Goal: Information Seeking & Learning: Learn about a topic

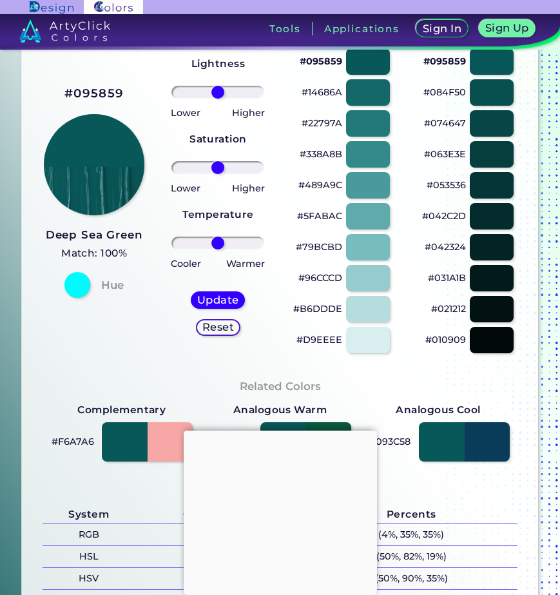
scroll to position [193, 0]
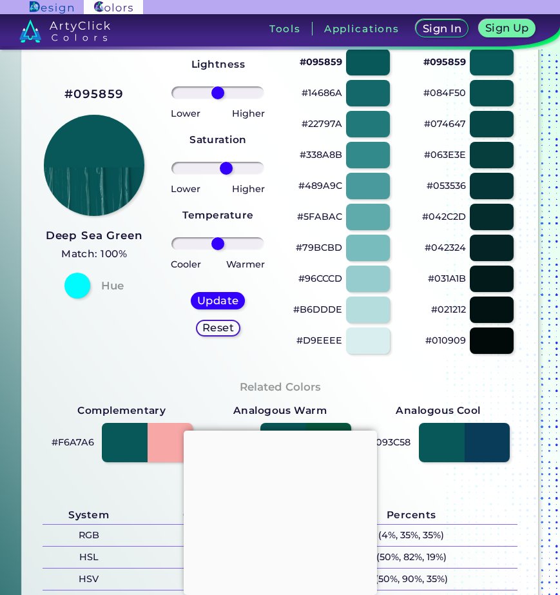
type input "20"
click at [224, 166] on input "range" at bounding box center [218, 168] width 93 height 13
click at [219, 299] on h5 "Update" at bounding box center [218, 300] width 43 height 11
type input "#085759"
type input "0"
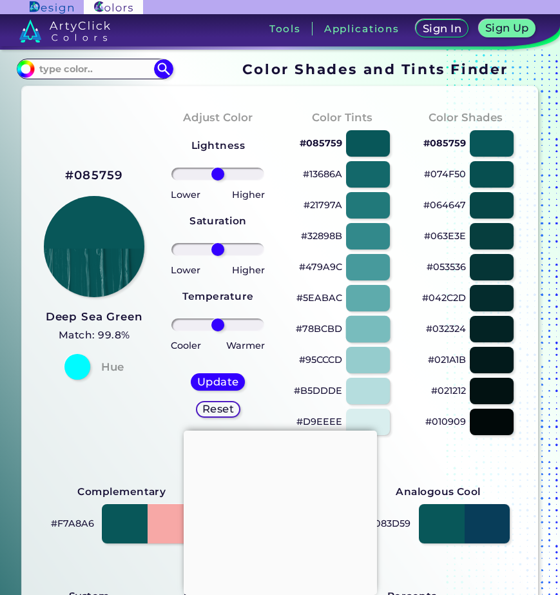
scroll to position [64, 0]
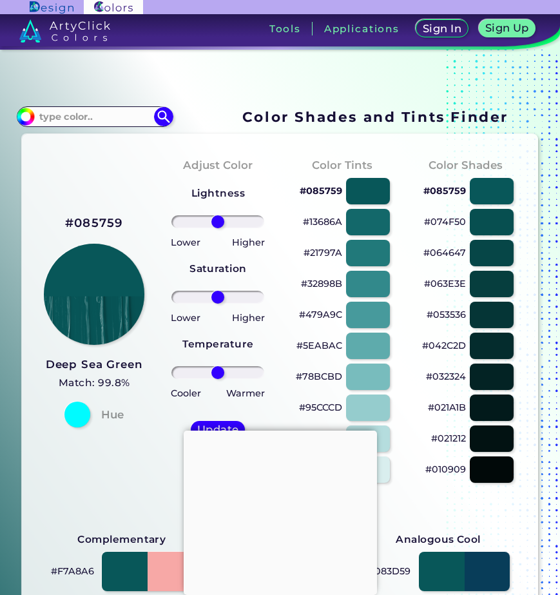
click at [330, 281] on p "#32898B" at bounding box center [321, 283] width 41 height 15
click at [330, 252] on p "#21797A" at bounding box center [323, 252] width 39 height 15
click at [333, 251] on p "#21797A" at bounding box center [323, 252] width 39 height 15
drag, startPoint x: 319, startPoint y: 221, endPoint x: 279, endPoint y: 235, distance: 42.4
click at [319, 221] on p "#13686A" at bounding box center [322, 221] width 39 height 15
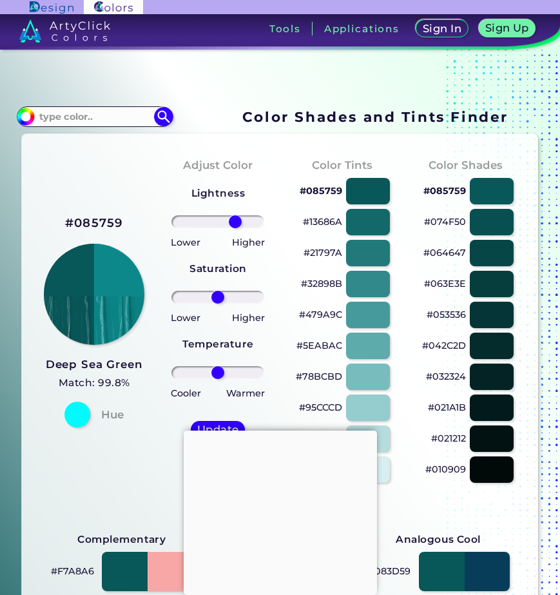
drag, startPoint x: 219, startPoint y: 219, endPoint x: 233, endPoint y: 220, distance: 14.2
type input "43"
click at [233, 220] on input "range" at bounding box center [218, 221] width 93 height 13
click at [221, 428] on h5 "Update" at bounding box center [218, 430] width 39 height 10
type input "#0c888a"
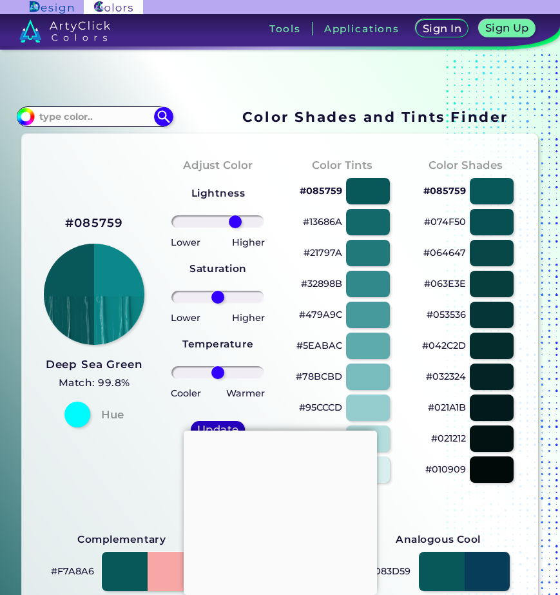
type input "0"
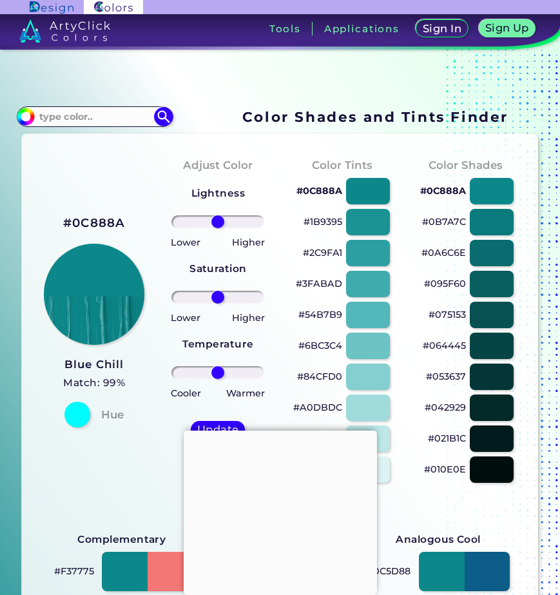
click at [325, 223] on p "#1B9395" at bounding box center [323, 221] width 39 height 15
click at [330, 188] on p "#0C888A" at bounding box center [320, 190] width 46 height 15
drag, startPoint x: 217, startPoint y: 296, endPoint x: 228, endPoint y: 297, distance: 11.0
type input "32"
click at [228, 297] on input "range" at bounding box center [218, 297] width 93 height 13
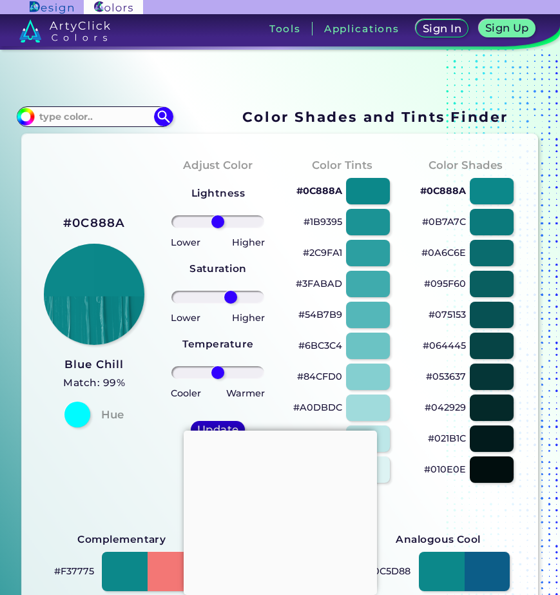
click at [217, 425] on h5 "Update" at bounding box center [218, 430] width 39 height 10
type input "#0b8789"
type input "0"
click at [214, 425] on h5 "Update" at bounding box center [218, 430] width 39 height 10
click at [216, 426] on h5 "Update" at bounding box center [218, 430] width 40 height 10
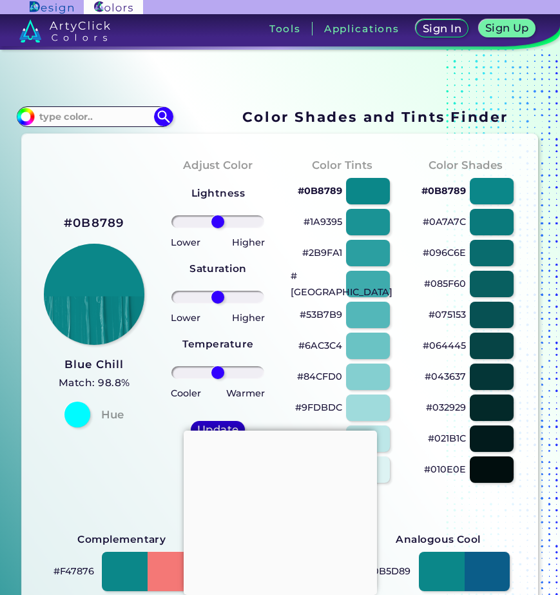
type input "#0b8789"
click at [282, 431] on div at bounding box center [280, 431] width 193 height 0
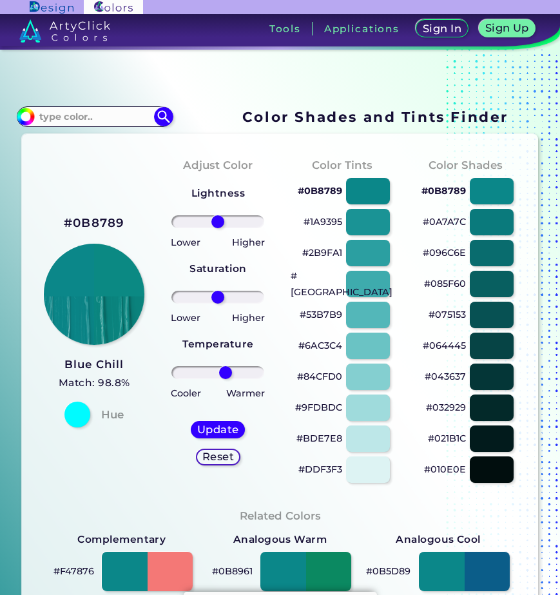
drag, startPoint x: 214, startPoint y: 370, endPoint x: 223, endPoint y: 372, distance: 9.2
type input "19"
click at [223, 372] on input "range" at bounding box center [218, 372] width 93 height 13
click at [223, 425] on h5 "Update" at bounding box center [218, 430] width 38 height 10
type input "#0b8983"
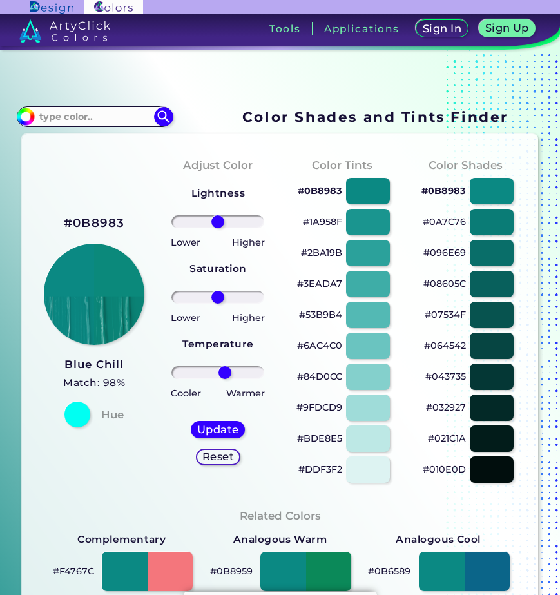
drag, startPoint x: 216, startPoint y: 371, endPoint x: 223, endPoint y: 371, distance: 6.5
type input "17"
click at [223, 371] on input "range" at bounding box center [218, 372] width 93 height 13
click at [216, 428] on h5 "Update" at bounding box center [218, 430] width 39 height 10
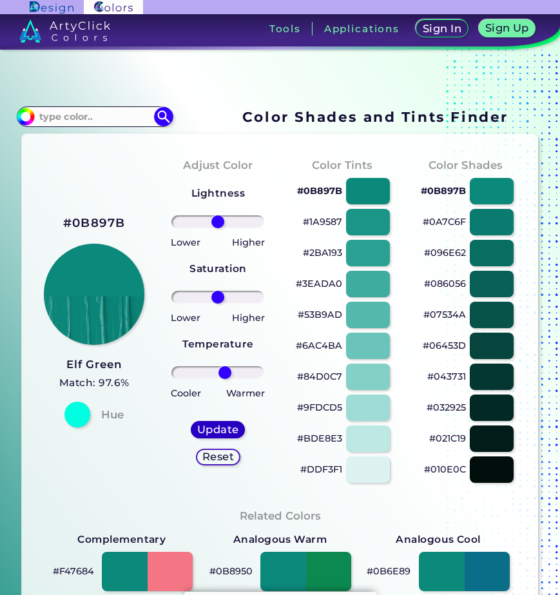
type input "#0b897b"
click at [432, 190] on p "#0B897B" at bounding box center [443, 190] width 45 height 15
click at [326, 219] on p "#1A9587" at bounding box center [322, 221] width 39 height 15
click at [442, 221] on p "#0A7C6F" at bounding box center [444, 221] width 43 height 15
click at [322, 253] on p "#2BA193" at bounding box center [322, 252] width 39 height 15
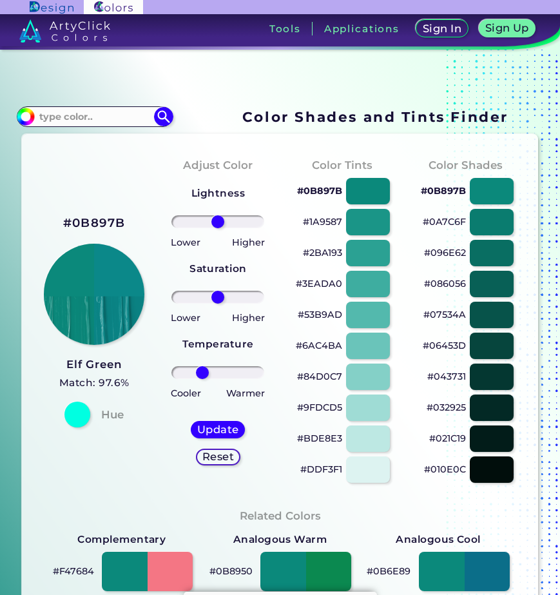
drag, startPoint x: 214, startPoint y: 371, endPoint x: 200, endPoint y: 369, distance: 14.3
type input "-40"
click at [200, 369] on input "range" at bounding box center [218, 372] width 93 height 13
click at [228, 428] on h5 "Update" at bounding box center [218, 430] width 38 height 10
type input "#0b8789"
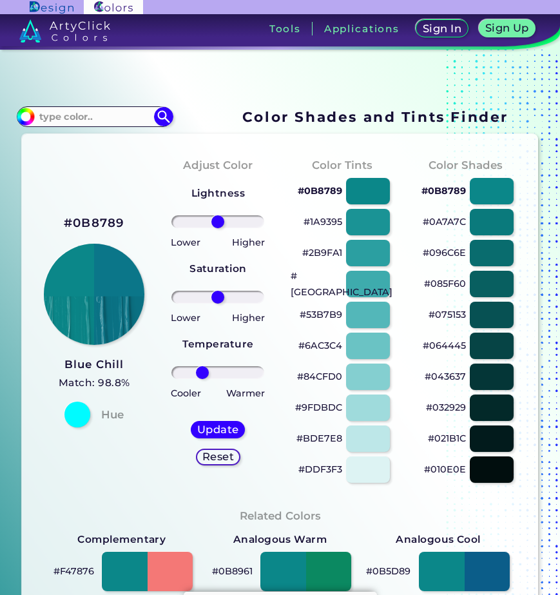
drag, startPoint x: 216, startPoint y: 373, endPoint x: 201, endPoint y: 373, distance: 15.5
type input "-39"
click at [201, 373] on input "range" at bounding box center [218, 372] width 93 height 13
click at [215, 427] on h5 "Update" at bounding box center [218, 430] width 38 height 10
type input "#0b7689"
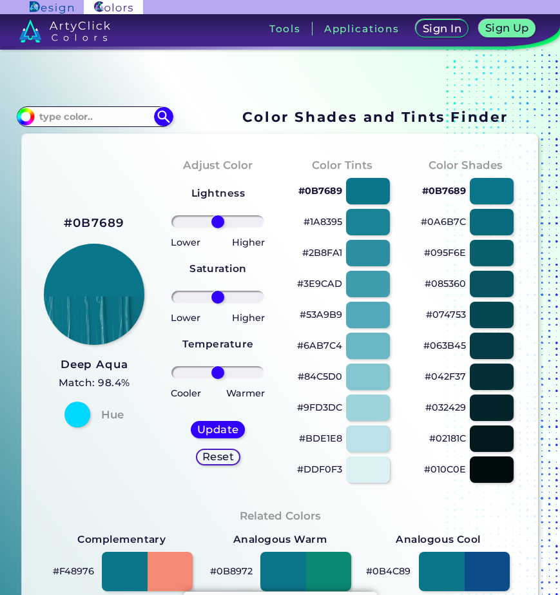
click at [323, 221] on p "#1A8395" at bounding box center [323, 221] width 39 height 15
drag, startPoint x: 215, startPoint y: 375, endPoint x: 232, endPoint y: 375, distance: 16.1
click at [232, 375] on input "range" at bounding box center [218, 372] width 93 height 13
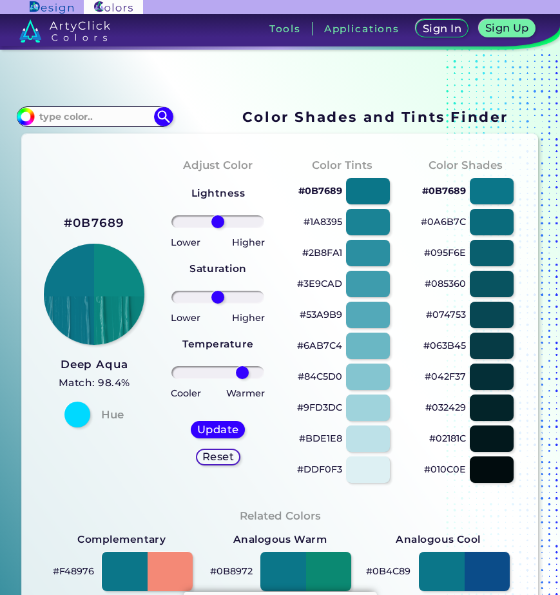
drag, startPoint x: 231, startPoint y: 375, endPoint x: 239, endPoint y: 375, distance: 8.4
type input "60"
click at [239, 375] on input "range" at bounding box center [218, 372] width 93 height 13
click at [219, 429] on h5 "Update" at bounding box center [218, 430] width 40 height 10
type input "#0b8983"
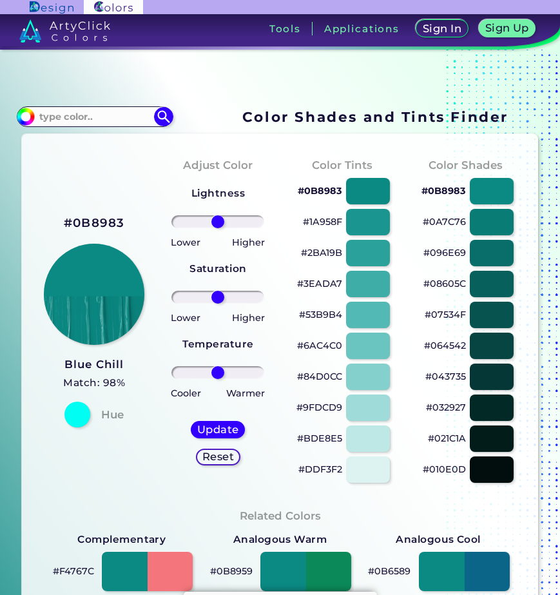
click at [321, 191] on p "#0B8983" at bounding box center [320, 190] width 45 height 15
click at [326, 219] on p "#1A958F" at bounding box center [322, 221] width 39 height 15
type input "63"
click at [241, 370] on input "range" at bounding box center [218, 372] width 93 height 13
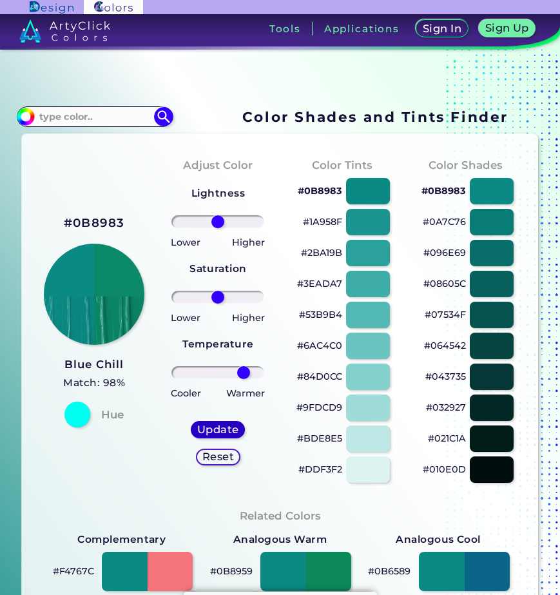
click at [215, 426] on h5 "Update" at bounding box center [218, 430] width 39 height 10
type input "#0b8968"
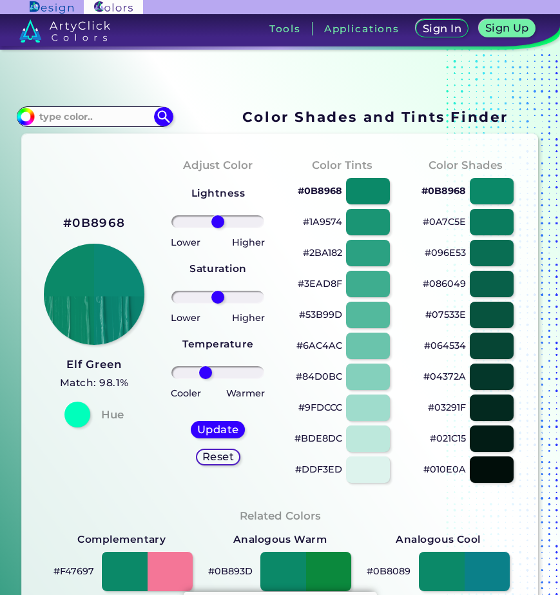
drag, startPoint x: 216, startPoint y: 374, endPoint x: 203, endPoint y: 374, distance: 12.9
type input "-32"
click at [203, 374] on input "range" at bounding box center [218, 372] width 93 height 13
click at [221, 425] on h5 "Update" at bounding box center [218, 430] width 38 height 10
type input "#0b8975"
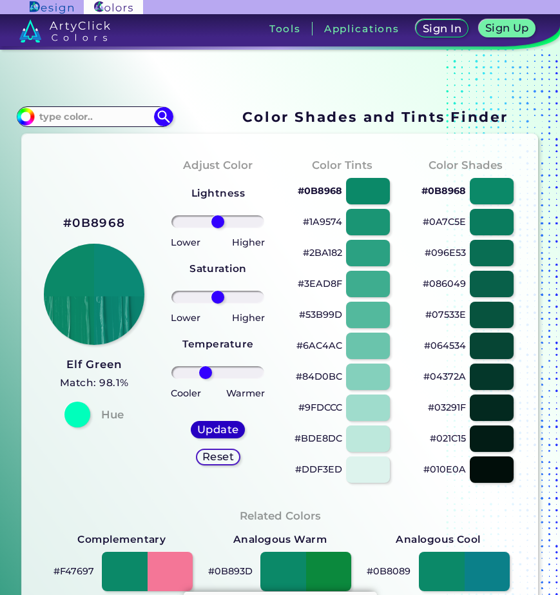
type input "0"
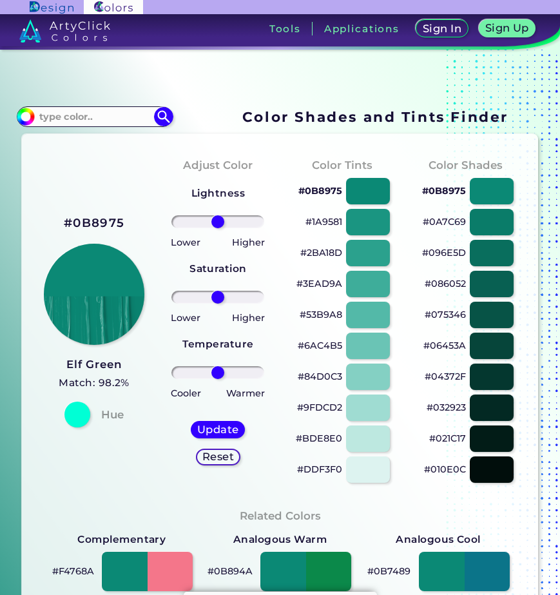
click at [444, 220] on p "#0A7C69" at bounding box center [444, 221] width 43 height 15
click at [167, 166] on div "Adjust Color Lightness Saturation Temperature Lower Higher Lower Higher Cooler …" at bounding box center [218, 319] width 124 height 351
click at [101, 115] on input at bounding box center [95, 116] width 120 height 17
type input "FIROZA"
click at [156, 109] on img at bounding box center [163, 116] width 23 height 23
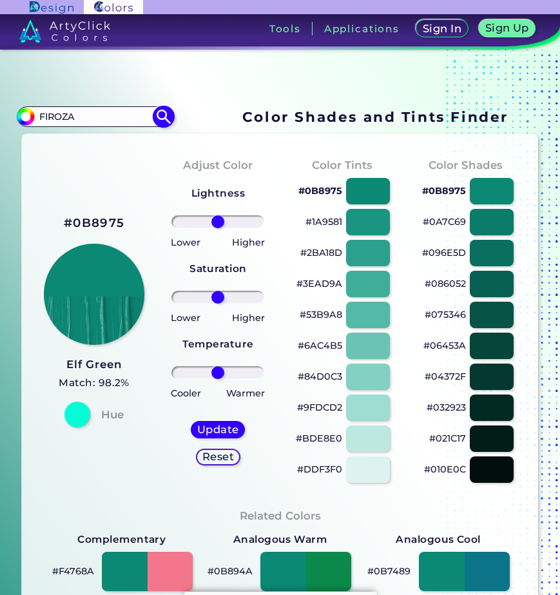
click at [164, 121] on img at bounding box center [163, 116] width 23 height 23
type input "#000000"
click at [134, 119] on input "FIROZA" at bounding box center [95, 116] width 120 height 17
drag, startPoint x: 134, startPoint y: 119, endPoint x: 54, endPoint y: 111, distance: 81.0
click at [54, 111] on input "FIROZA" at bounding box center [95, 116] width 120 height 17
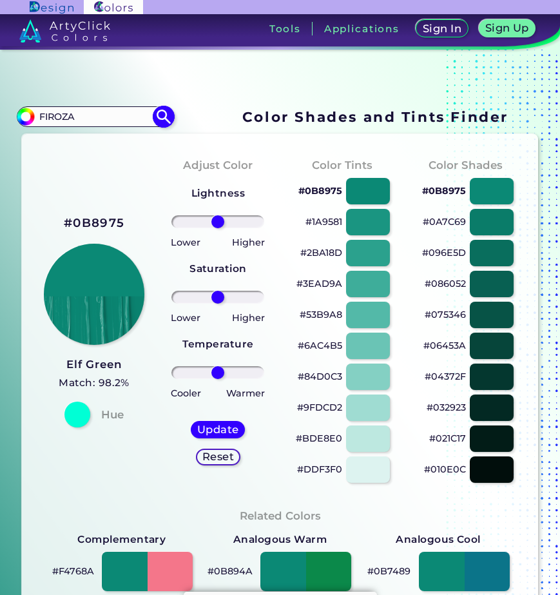
click at [92, 110] on input "FIROZA" at bounding box center [95, 116] width 120 height 17
drag, startPoint x: 94, startPoint y: 111, endPoint x: -2, endPoint y: 116, distance: 96.2
click at [0, 116] on html "Sign In Sign Up My Profile My Details Color Palettes Sign Out Tools Application…" at bounding box center [280, 388] width 560 height 776
type input "0078D2"
type input "#000000"
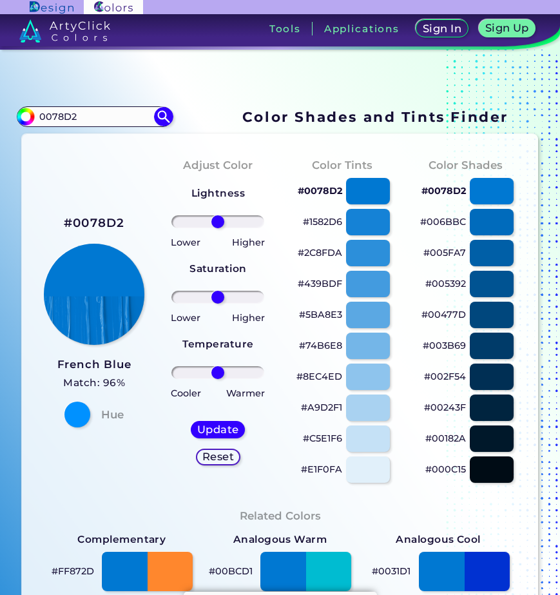
click at [327, 190] on p "#0078D2" at bounding box center [320, 190] width 45 height 15
drag, startPoint x: 215, startPoint y: 296, endPoint x: 223, endPoint y: 297, distance: 7.1
type input "17"
click at [223, 297] on input "range" at bounding box center [218, 297] width 93 height 13
click at [222, 430] on h5 "Update" at bounding box center [218, 430] width 39 height 10
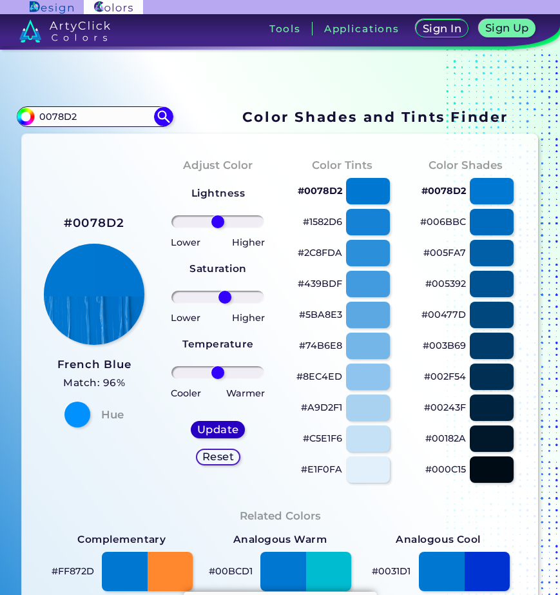
type input "#0076d1"
type input "0"
click at [328, 192] on p "#0076D1" at bounding box center [321, 190] width 43 height 15
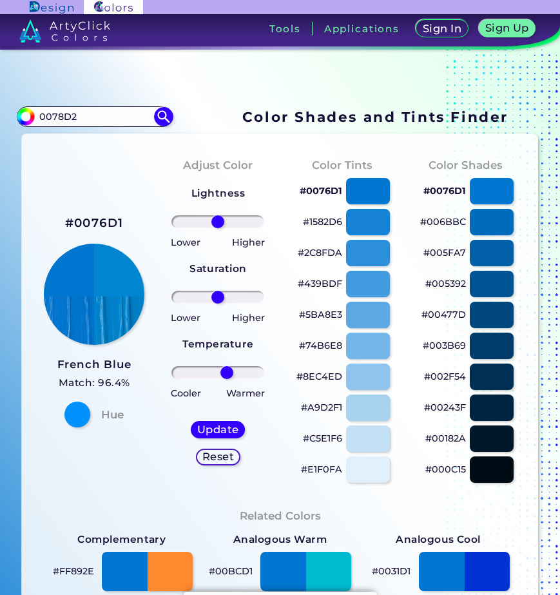
drag, startPoint x: 216, startPoint y: 371, endPoint x: 221, endPoint y: 379, distance: 9.3
type input "22"
click at [224, 373] on input "range" at bounding box center [218, 372] width 93 height 13
click at [217, 428] on h5 "Update" at bounding box center [218, 430] width 39 height 10
type input "#0086d1"
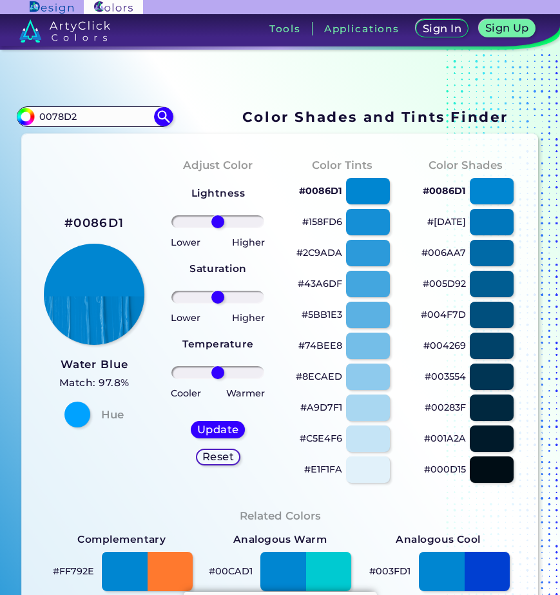
click at [323, 192] on p "#0086D1" at bounding box center [320, 190] width 43 height 15
drag, startPoint x: 219, startPoint y: 371, endPoint x: 207, endPoint y: 369, distance: 12.5
type input "-22"
click at [207, 369] on input "range" at bounding box center [218, 372] width 93 height 13
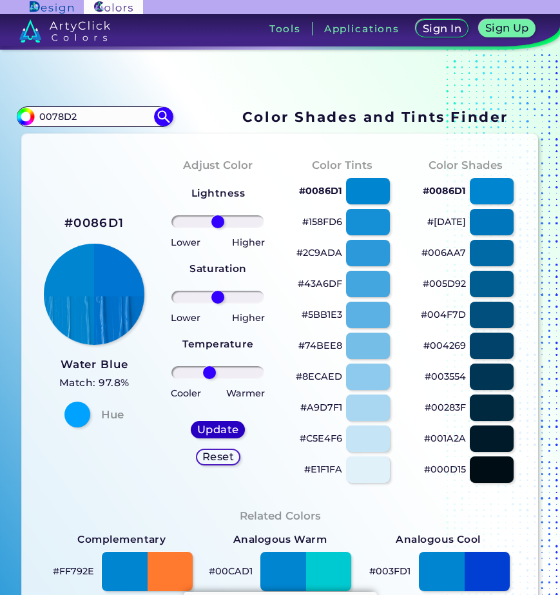
click at [212, 427] on h5 "Update" at bounding box center [218, 429] width 43 height 11
type input "#0075d1"
type input "0"
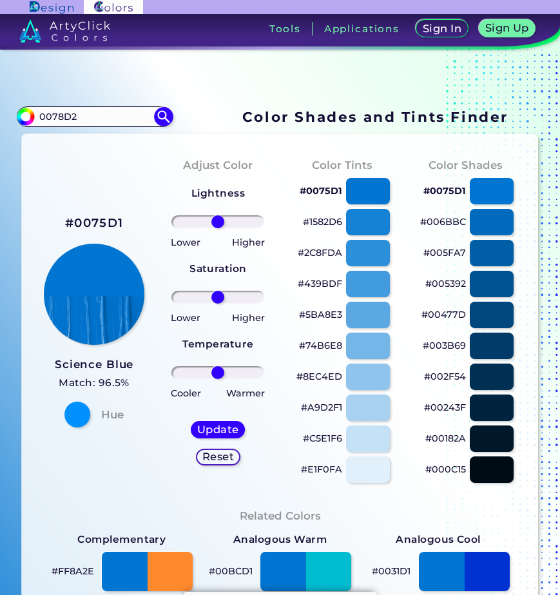
click at [323, 186] on p "#0075D1" at bounding box center [321, 190] width 43 height 15
drag, startPoint x: 217, startPoint y: 298, endPoint x: 230, endPoint y: 298, distance: 12.3
type input "35"
click at [230, 298] on input "range" at bounding box center [218, 297] width 93 height 13
click at [215, 429] on h5 "Update" at bounding box center [218, 429] width 41 height 10
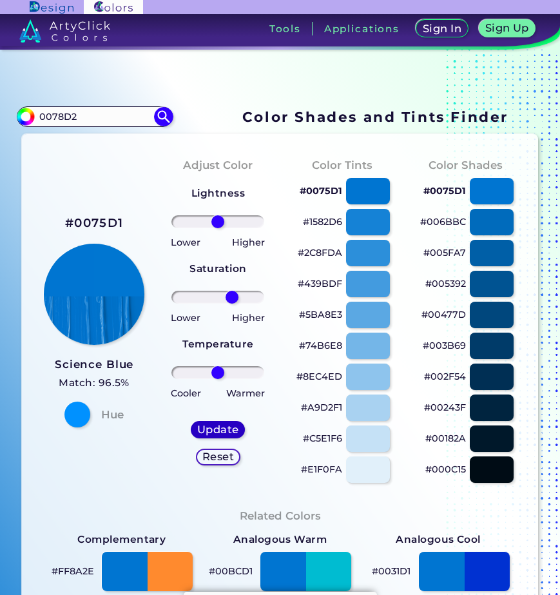
type input "#0076d1"
type input "0"
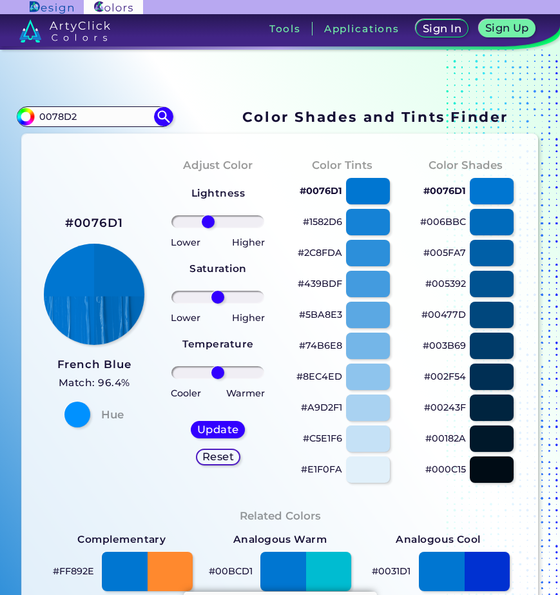
drag, startPoint x: 215, startPoint y: 222, endPoint x: 206, endPoint y: 222, distance: 9.0
type input "-24"
click at [206, 222] on input "range" at bounding box center [218, 221] width 93 height 13
click at [215, 429] on h5 "Update" at bounding box center [218, 430] width 39 height 10
type input "#006ec2"
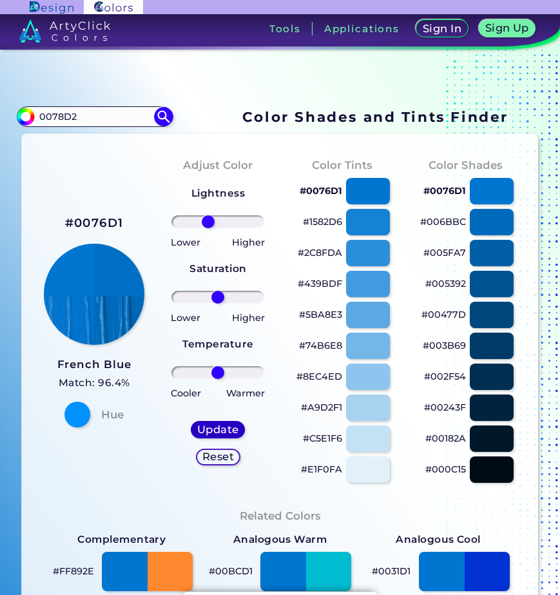
type input "0"
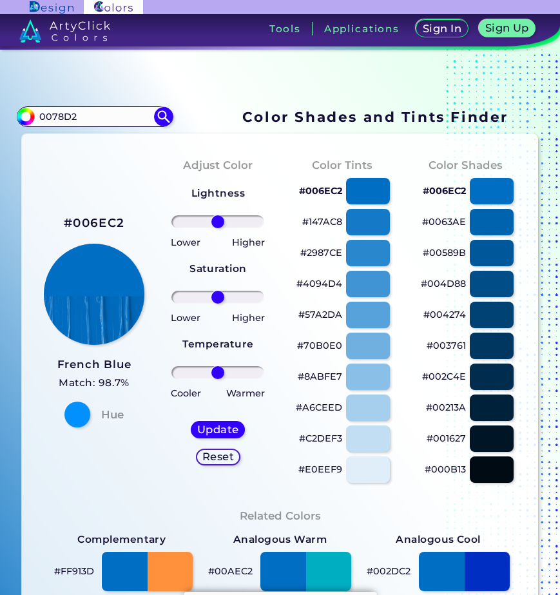
click at [323, 220] on p "#147AC8" at bounding box center [322, 221] width 40 height 15
click at [322, 218] on p "#147AC8" at bounding box center [322, 221] width 40 height 15
drag, startPoint x: 218, startPoint y: 295, endPoint x: 208, endPoint y: 295, distance: 10.3
type input "-21"
click at [208, 295] on input "range" at bounding box center [218, 297] width 93 height 13
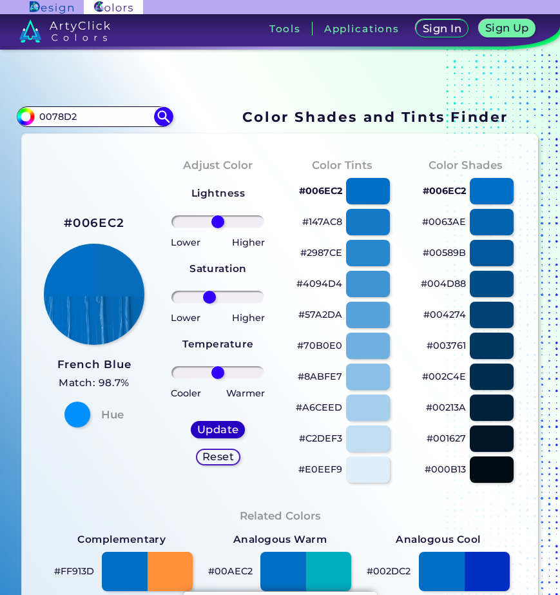
click at [220, 426] on h5 "Update" at bounding box center [219, 430] width 40 height 10
type input "#066dbc"
type input "0"
click at [77, 419] on div at bounding box center [77, 415] width 26 height 26
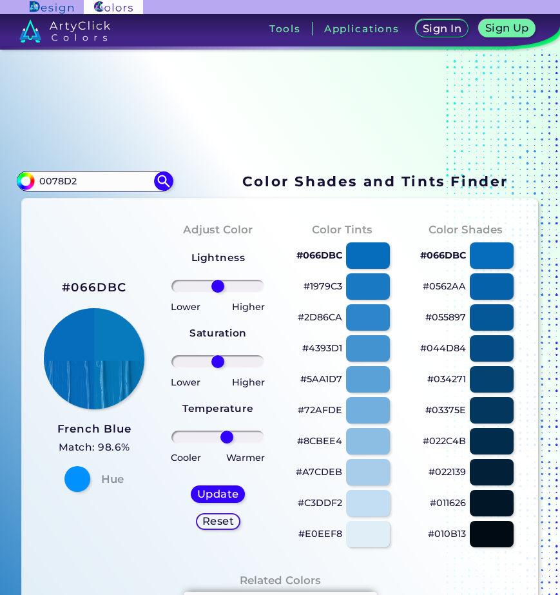
drag, startPoint x: 217, startPoint y: 438, endPoint x: 224, endPoint y: 438, distance: 7.7
type input "22"
click at [224, 438] on input "range" at bounding box center [218, 437] width 93 height 13
click at [213, 493] on h5 "Update" at bounding box center [218, 494] width 44 height 11
type input "#067abc"
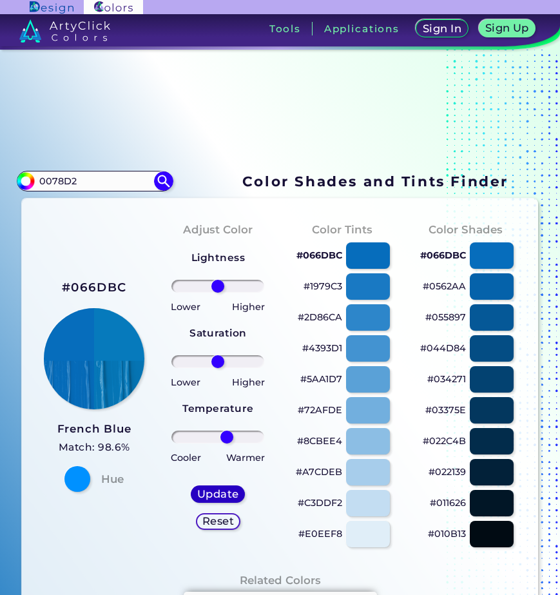
type input "0"
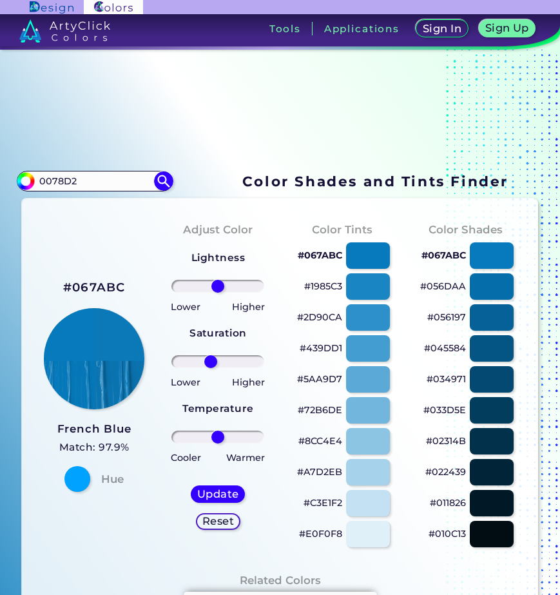
drag, startPoint x: 217, startPoint y: 366, endPoint x: 208, endPoint y: 363, distance: 9.4
type input "-19"
click at [208, 363] on input "range" at bounding box center [218, 361] width 93 height 13
click at [212, 491] on h5 "Update" at bounding box center [218, 495] width 39 height 10
type input "#0b78b7"
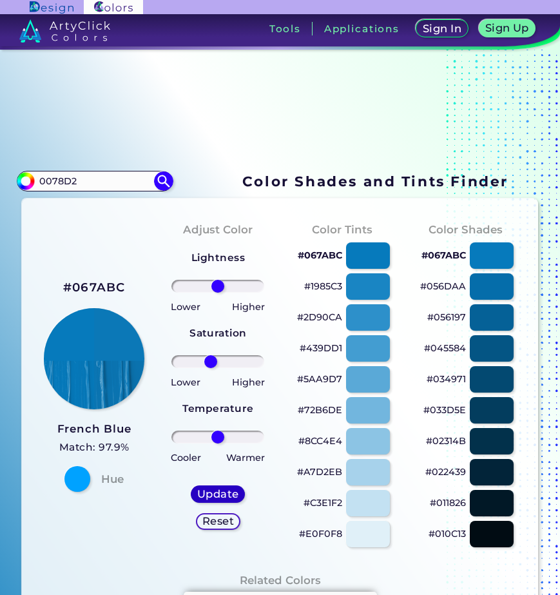
type input "0"
drag, startPoint x: 104, startPoint y: 177, endPoint x: -23, endPoint y: 184, distance: 126.6
click at [0, 184] on html "Sign In Sign Up My Profile My Details Color Palettes Sign Out Tools Application…" at bounding box center [280, 388] width 560 height 776
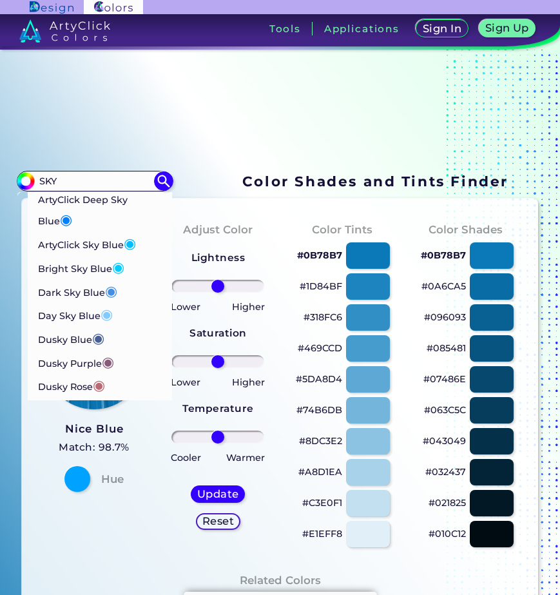
type input "SKY"
click at [83, 315] on p "Day Sky Blue ◉" at bounding box center [74, 314] width 75 height 24
type input "#82caff"
type input "#82CAFF"
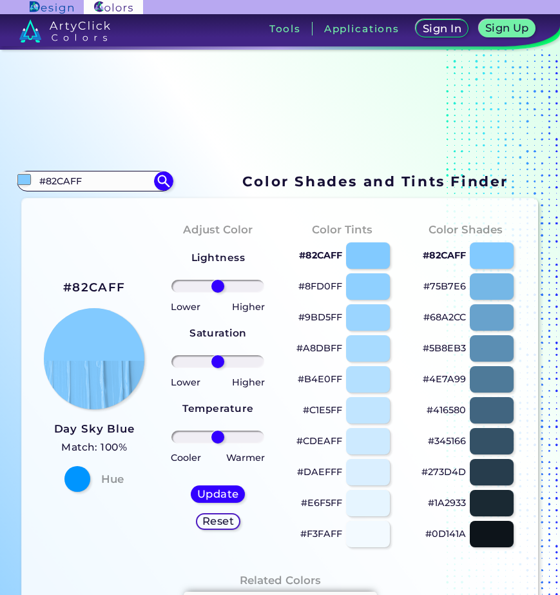
click at [327, 289] on p "#8FD0FF" at bounding box center [321, 286] width 44 height 15
click at [318, 317] on p "#9BD5FF" at bounding box center [321, 317] width 44 height 15
click at [438, 284] on p "#75B7E6" at bounding box center [445, 286] width 43 height 15
click at [317, 319] on p "#9BD5FF" at bounding box center [321, 317] width 44 height 15
click at [314, 287] on p "#8FD0FF" at bounding box center [321, 286] width 44 height 15
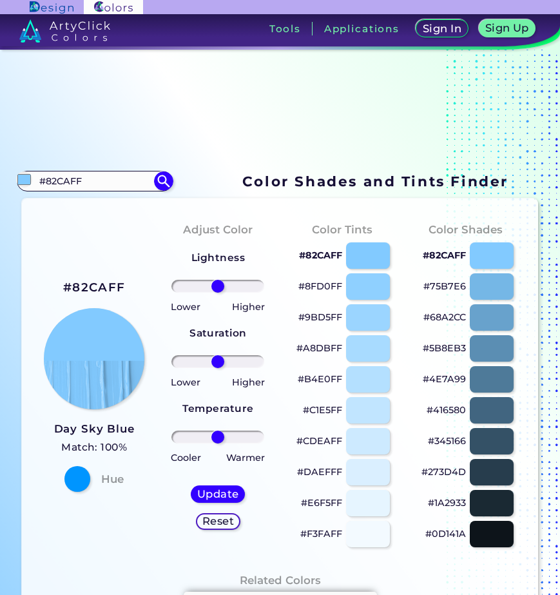
click at [313, 256] on p "#82CAFF" at bounding box center [320, 255] width 43 height 15
click at [318, 348] on p "#A8DBFF" at bounding box center [320, 348] width 46 height 15
click at [318, 375] on p "#B4E0FF" at bounding box center [320, 378] width 45 height 15
type input "7"
click at [219, 437] on input "range" at bounding box center [218, 437] width 93 height 13
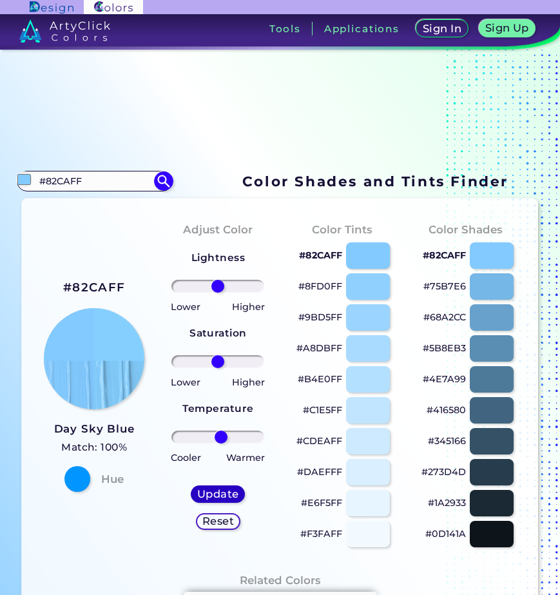
click at [227, 497] on h5 "Update" at bounding box center [218, 494] width 41 height 10
type input "#85cfff"
type input "0"
drag, startPoint x: 48, startPoint y: 180, endPoint x: 14, endPoint y: 181, distance: 34.2
click at [14, 181] on div "Color Shades Finder #85cfff #82CAFF ArtyClick Deep Sky Blue ◉ ArtyClick Sky Blu…" at bounding box center [280, 579] width 560 height 1059
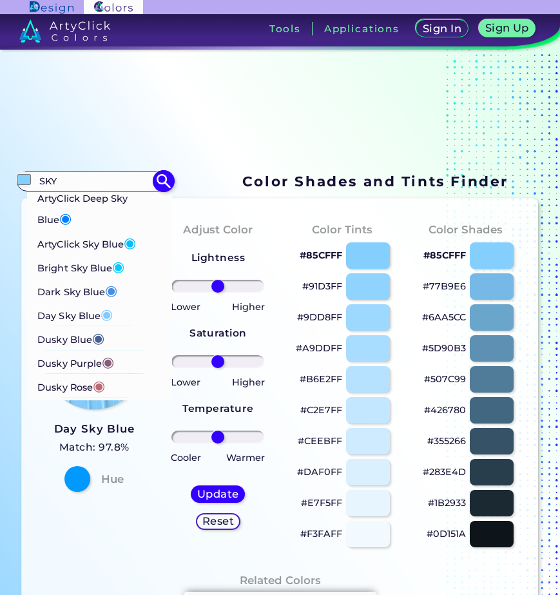
type input "SKY"
click at [74, 296] on p "Dark Sky Blue ◉" at bounding box center [77, 291] width 80 height 24
type input "#448ee4"
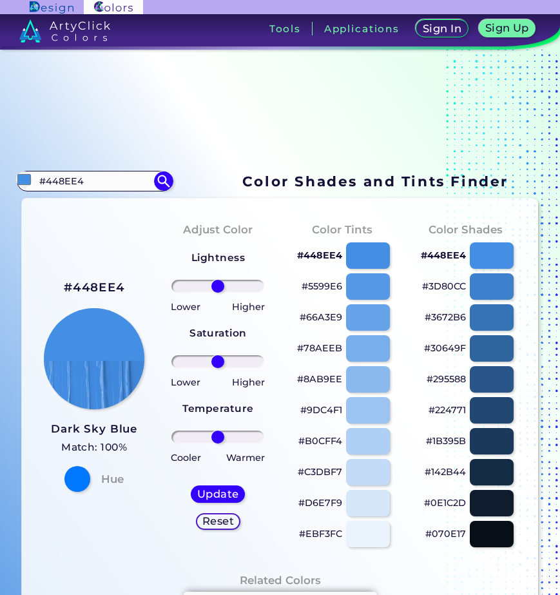
click at [320, 413] on p "#9DC4F1" at bounding box center [322, 409] width 42 height 15
click at [318, 382] on p "#8AB9EE" at bounding box center [319, 378] width 45 height 15
click at [311, 440] on p "#B0CFF4" at bounding box center [321, 440] width 44 height 15
click at [266, 215] on div "Adjust Color Lightness Saturation Temperature Lower Higher Lower Higher Cooler …" at bounding box center [218, 384] width 124 height 351
drag, startPoint x: 107, startPoint y: 179, endPoint x: 6, endPoint y: 174, distance: 100.7
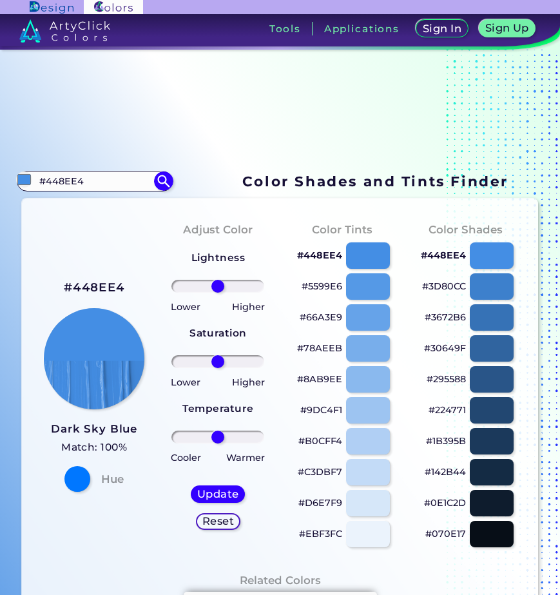
click at [6, 174] on div "Color Shades Finder #448ee4 #448EE4 ArtyClick Deep Sky Blue ◉ ArtyClick Sky Blu…" at bounding box center [280, 579] width 560 height 1059
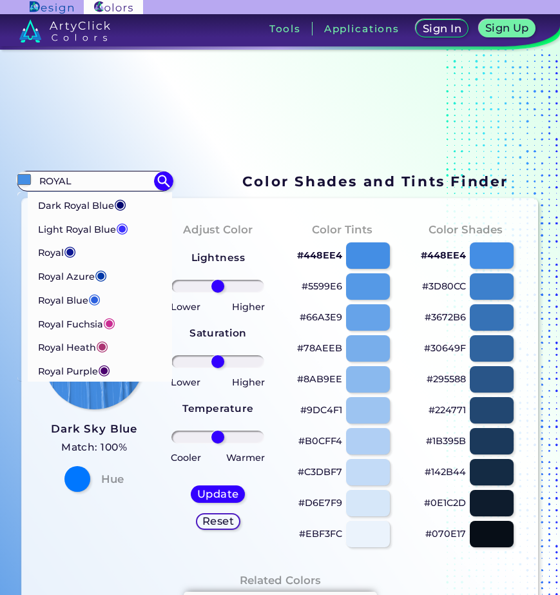
type input "ROYAL"
click at [59, 251] on p "Royal ◉" at bounding box center [56, 251] width 39 height 24
type input "#0c1793"
type input "#0C1793"
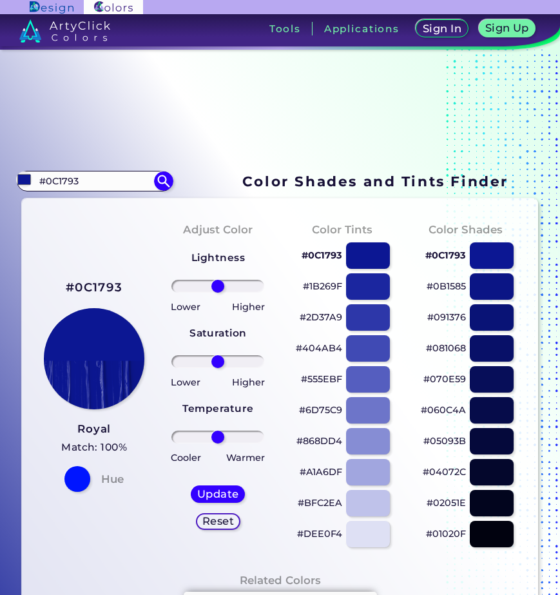
click at [322, 259] on p "#0C1793" at bounding box center [322, 255] width 41 height 15
click at [440, 286] on p "#0B1585" at bounding box center [446, 286] width 39 height 15
drag, startPoint x: 442, startPoint y: 314, endPoint x: 434, endPoint y: 315, distance: 7.8
click at [442, 314] on p "#091376" at bounding box center [447, 317] width 39 height 15
click at [445, 380] on p "#070E59" at bounding box center [445, 378] width 43 height 15
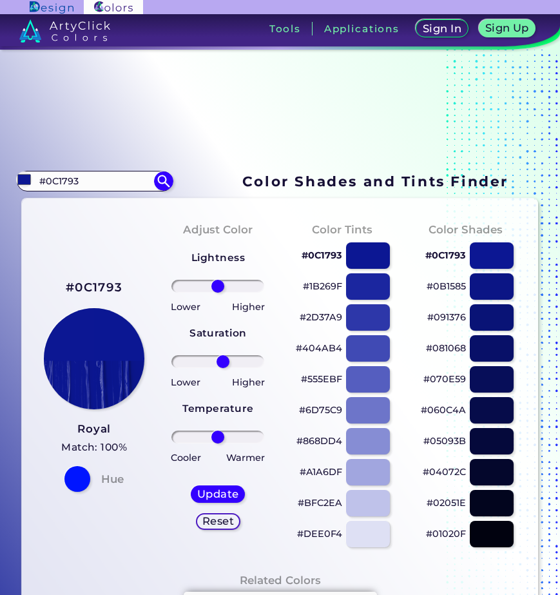
type input "12"
click at [221, 362] on input "range" at bounding box center [218, 361] width 93 height 13
click at [224, 494] on h5 "Update" at bounding box center [218, 495] width 39 height 10
type input "#0b1793"
type input "0"
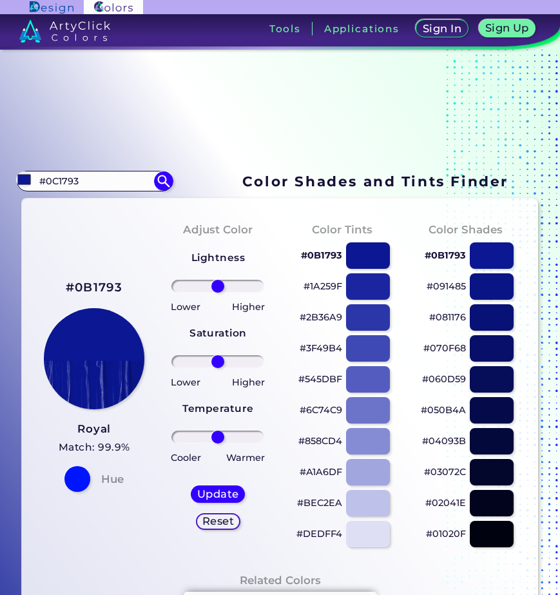
click at [327, 290] on p "#1A259F" at bounding box center [323, 286] width 39 height 15
click at [446, 287] on p "#091485" at bounding box center [446, 286] width 39 height 15
click at [446, 319] on p "#081176" at bounding box center [448, 317] width 37 height 15
click at [104, 178] on input "#0C1793" at bounding box center [95, 180] width 120 height 17
drag, startPoint x: 108, startPoint y: 178, endPoint x: -39, endPoint y: 182, distance: 147.1
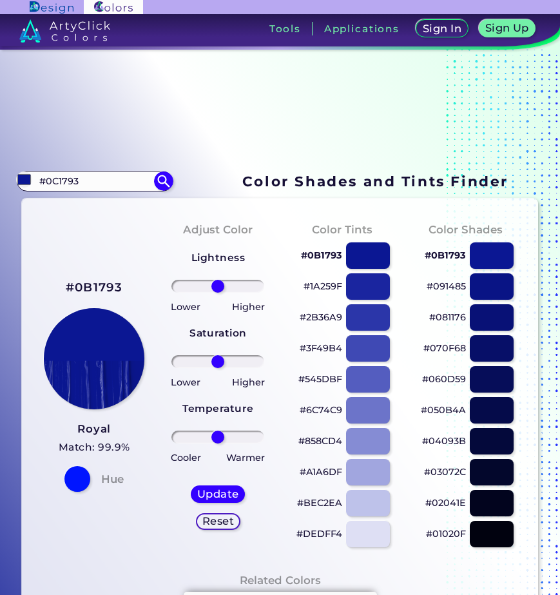
click at [0, 182] on html "Sign In Sign Up My Profile My Details Color Palettes Sign Out Tools Application…" at bounding box center [280, 388] width 560 height 776
type input "0D228A"
type input "#000000"
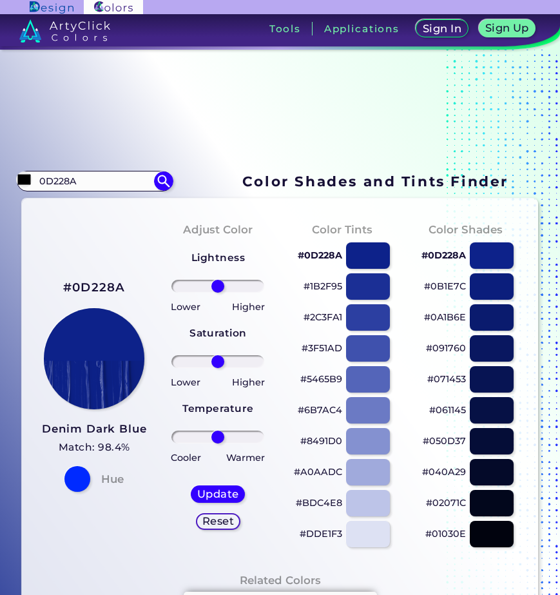
click at [439, 284] on p "#0B1E7C" at bounding box center [445, 286] width 42 height 15
click at [321, 286] on p "#1B2F95" at bounding box center [323, 286] width 39 height 15
click at [451, 316] on p "#0A1B6E" at bounding box center [445, 317] width 42 height 15
type input "-11"
click at [212, 288] on input "range" at bounding box center [218, 286] width 93 height 13
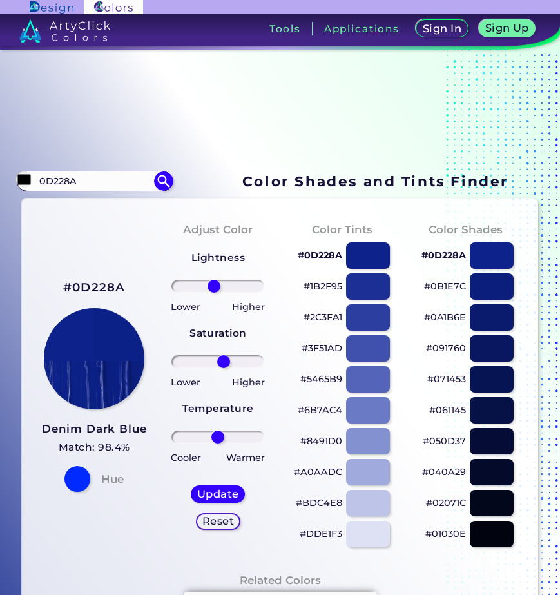
type input "14"
click at [221, 361] on input "range" at bounding box center [218, 361] width 93 height 13
type input "20"
click at [224, 435] on input "range" at bounding box center [218, 437] width 93 height 13
click at [225, 493] on h5 "Update" at bounding box center [218, 494] width 41 height 10
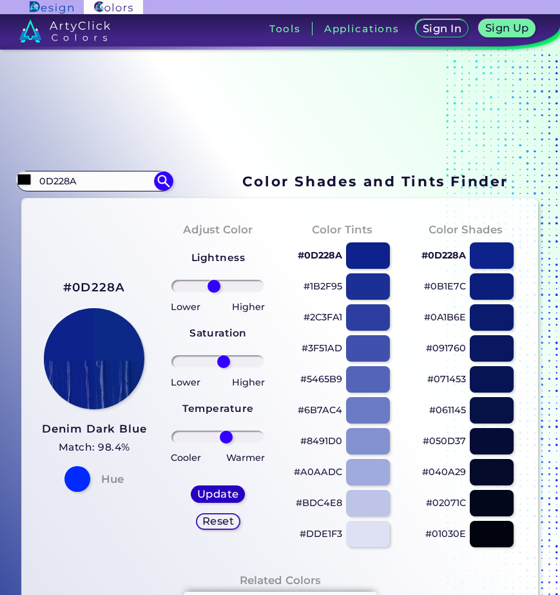
type input "#0c2988"
type input "0"
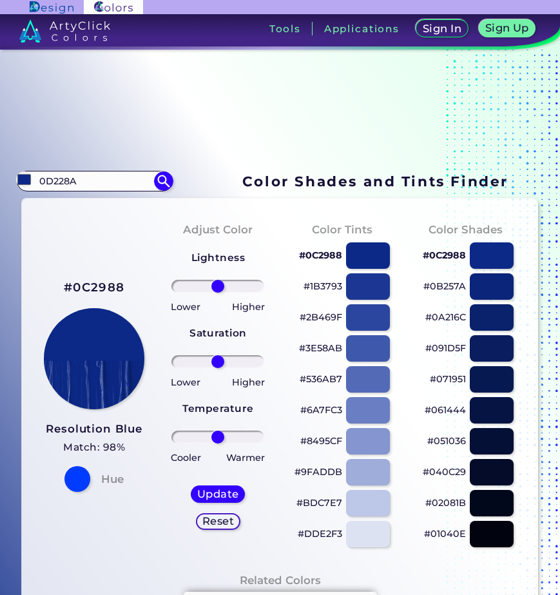
drag, startPoint x: 443, startPoint y: 284, endPoint x: 433, endPoint y: 284, distance: 10.3
click at [442, 284] on p "#0B257A" at bounding box center [445, 286] width 43 height 15
click at [131, 184] on input "0D228A" at bounding box center [95, 180] width 120 height 17
drag, startPoint x: 130, startPoint y: 184, endPoint x: -50, endPoint y: 186, distance: 180.0
click at [0, 186] on html "Sign In Sign Up My Profile My Details Color Palettes Sign Out Tools Application…" at bounding box center [280, 388] width 560 height 776
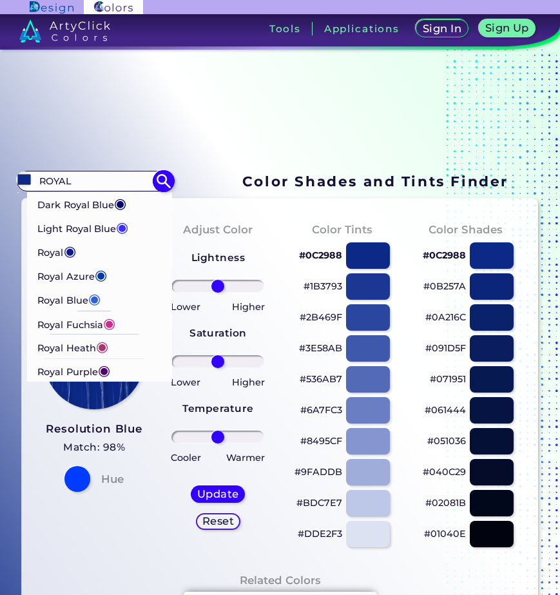
type input "ROYAL"
click at [68, 201] on p "Dark Royal Blue ◉" at bounding box center [81, 204] width 89 height 24
type input "#02066f"
type input "#02066F"
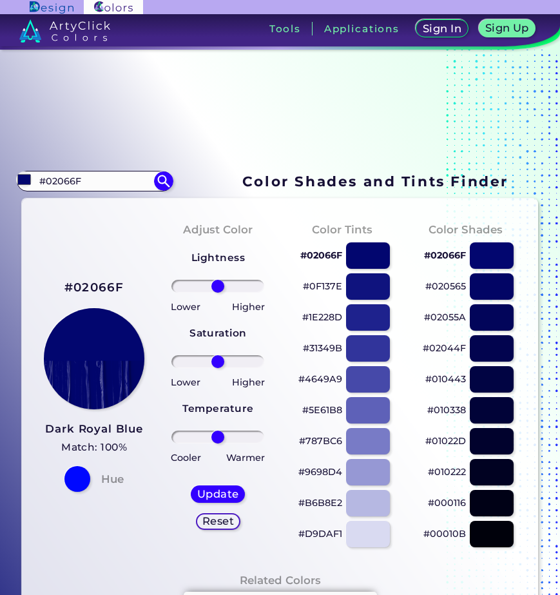
click at [322, 286] on p "#0F137E" at bounding box center [322, 286] width 39 height 15
click at [453, 286] on p "#020565" at bounding box center [446, 286] width 41 height 15
click at [448, 257] on p "#02066F" at bounding box center [445, 255] width 42 height 15
click at [204, 193] on section "#02066f #02066F Dark Royal Blue ◉ Light Royal Blue ◉ Royal ◉ Royal Azure ◉ Roya…" at bounding box center [280, 180] width 527 height 25
